Goal: Transaction & Acquisition: Purchase product/service

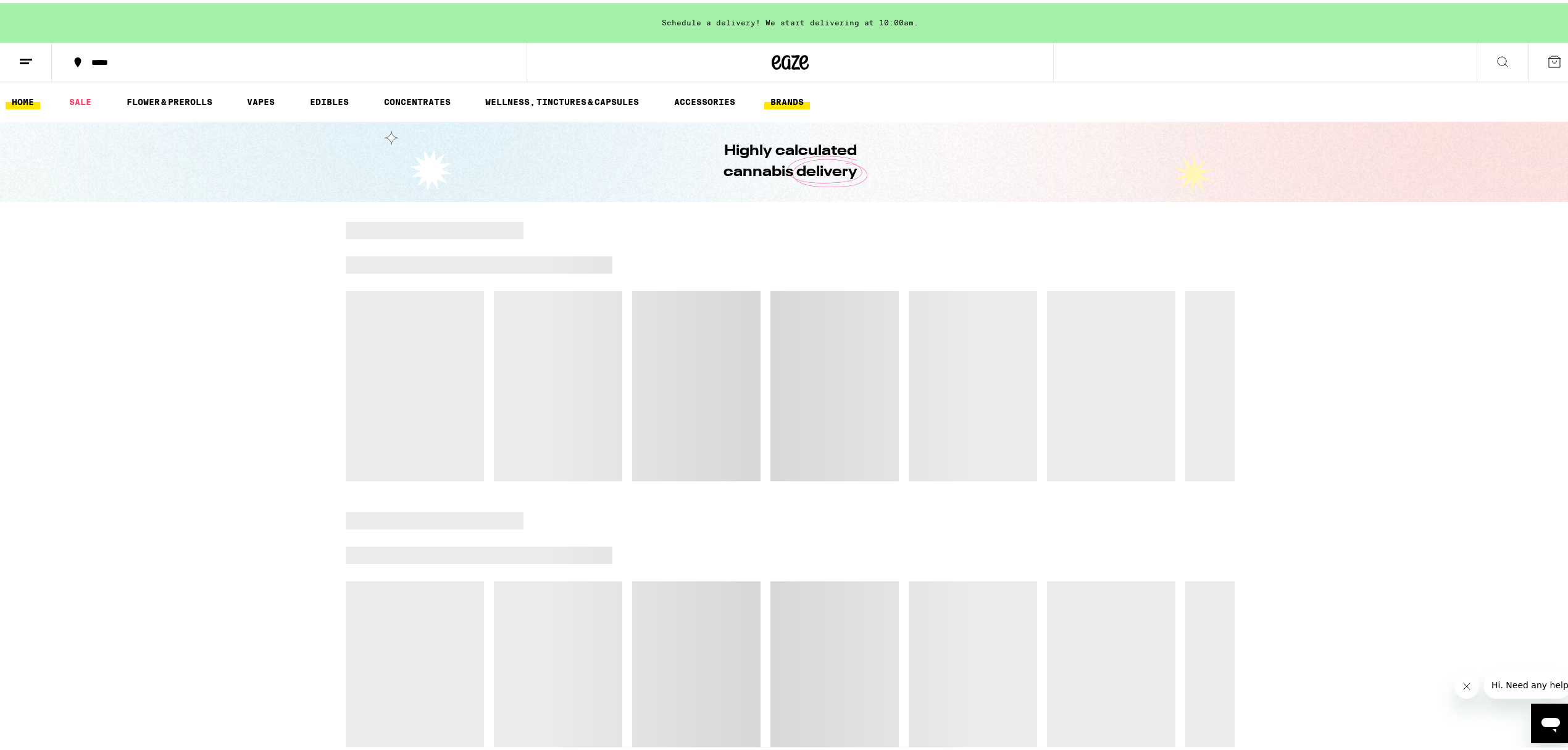
click at [783, 101] on link "BRANDS" at bounding box center [787, 99] width 46 height 15
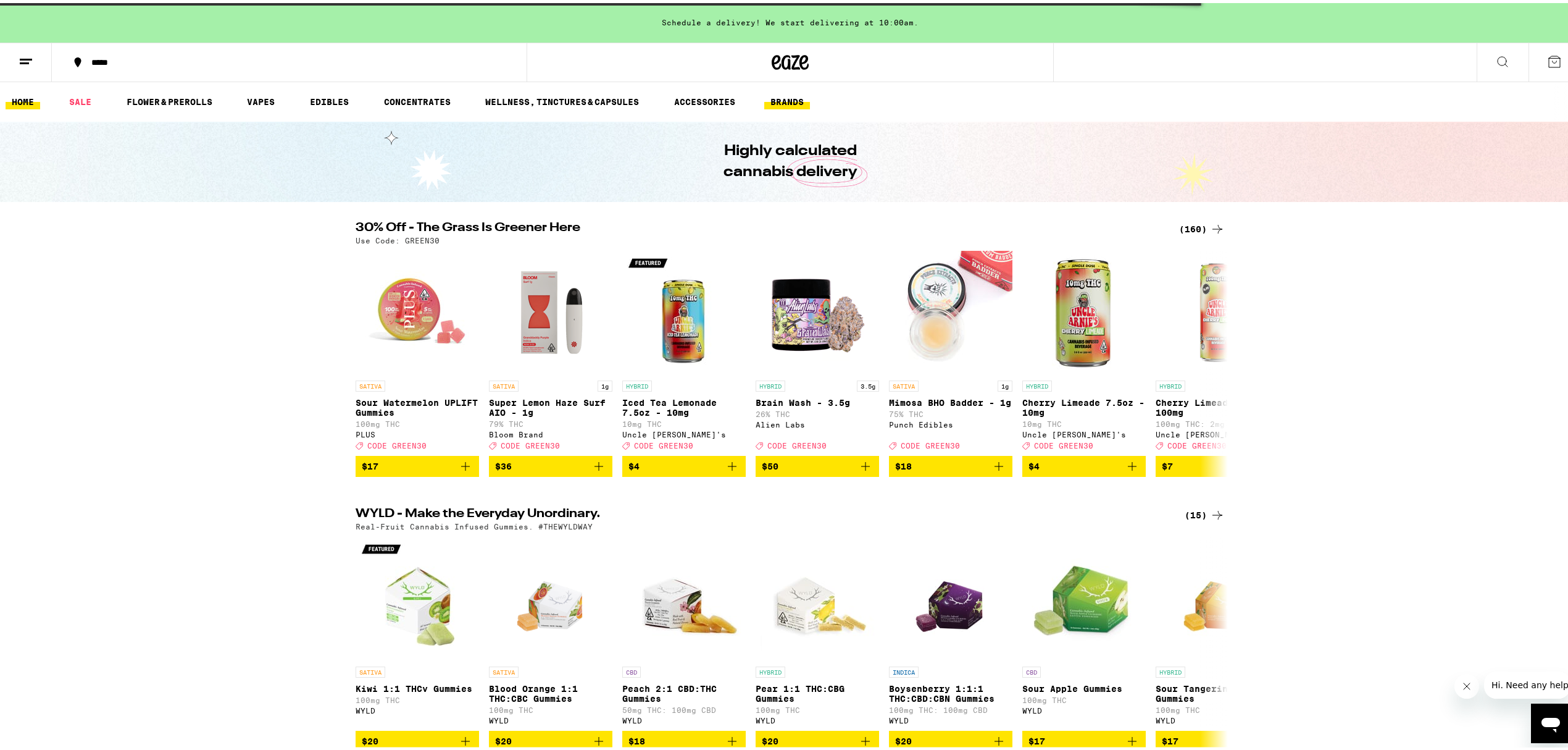
click at [781, 94] on link "BRANDS" at bounding box center [787, 99] width 46 height 15
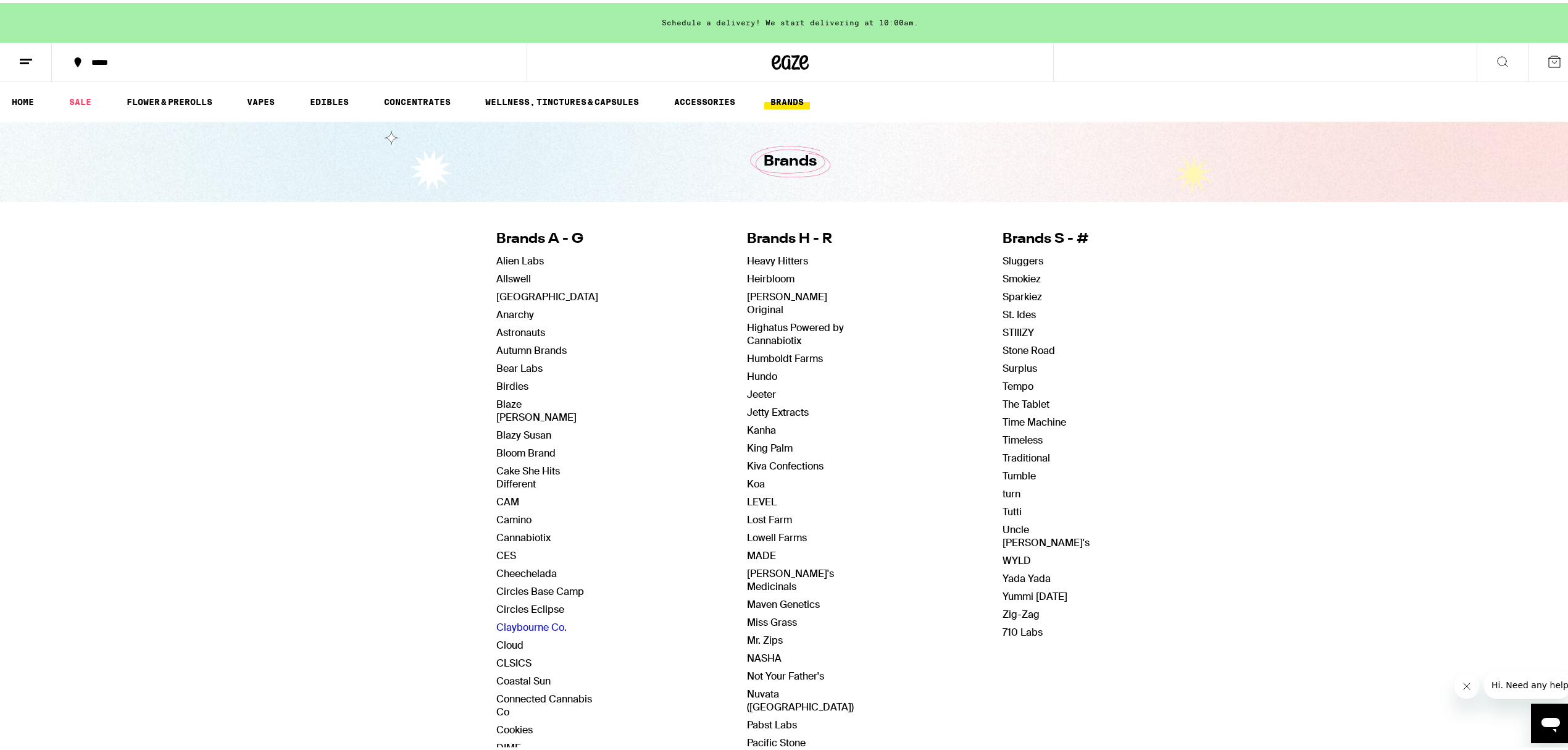
click at [537, 617] on link "Claybourne Co." at bounding box center [531, 623] width 70 height 13
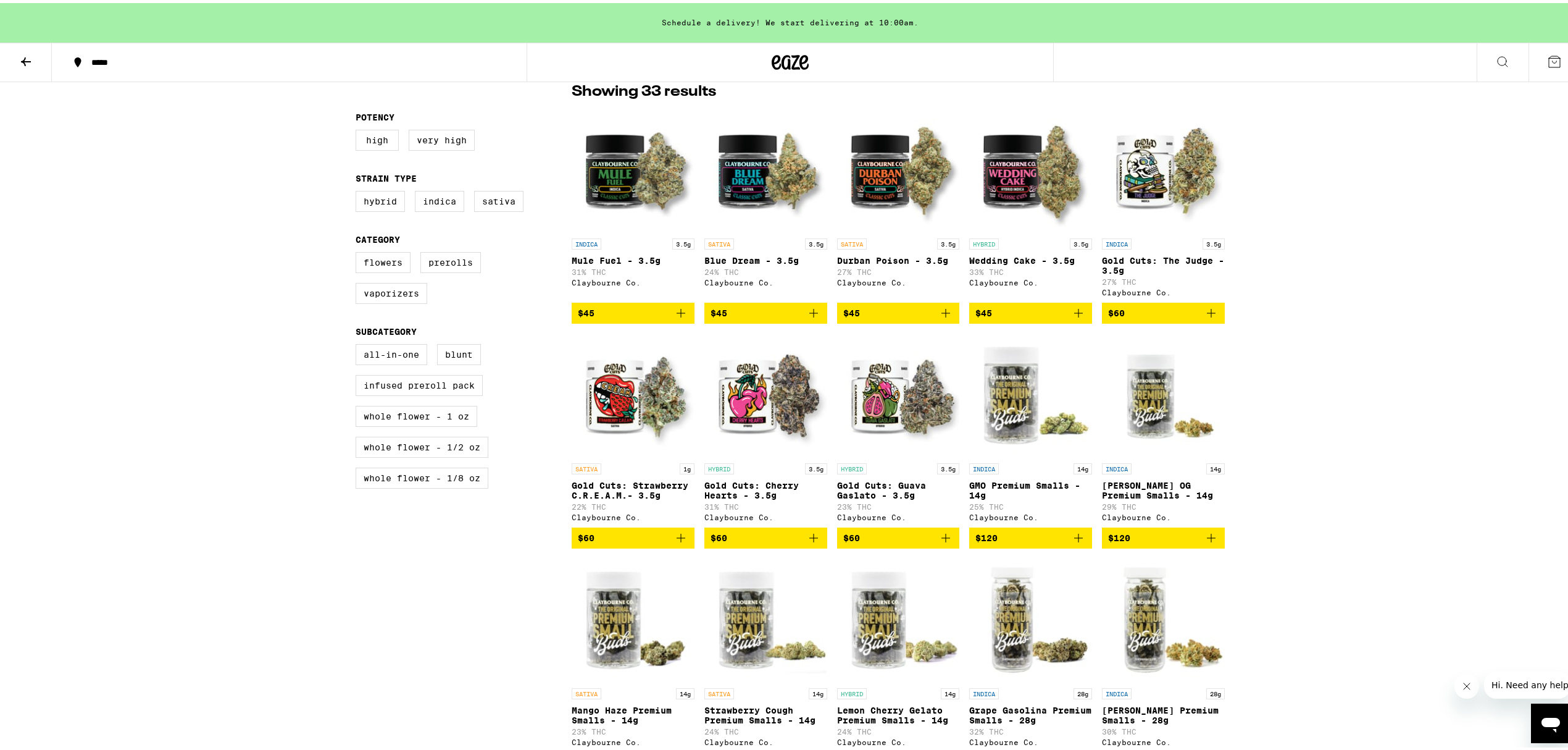
scroll to position [329, 0]
click at [365, 356] on label "All-In-One" at bounding box center [391, 351] width 72 height 21
click at [358, 342] on input "All-In-One" at bounding box center [358, 342] width 1 height 1
checkbox input "true"
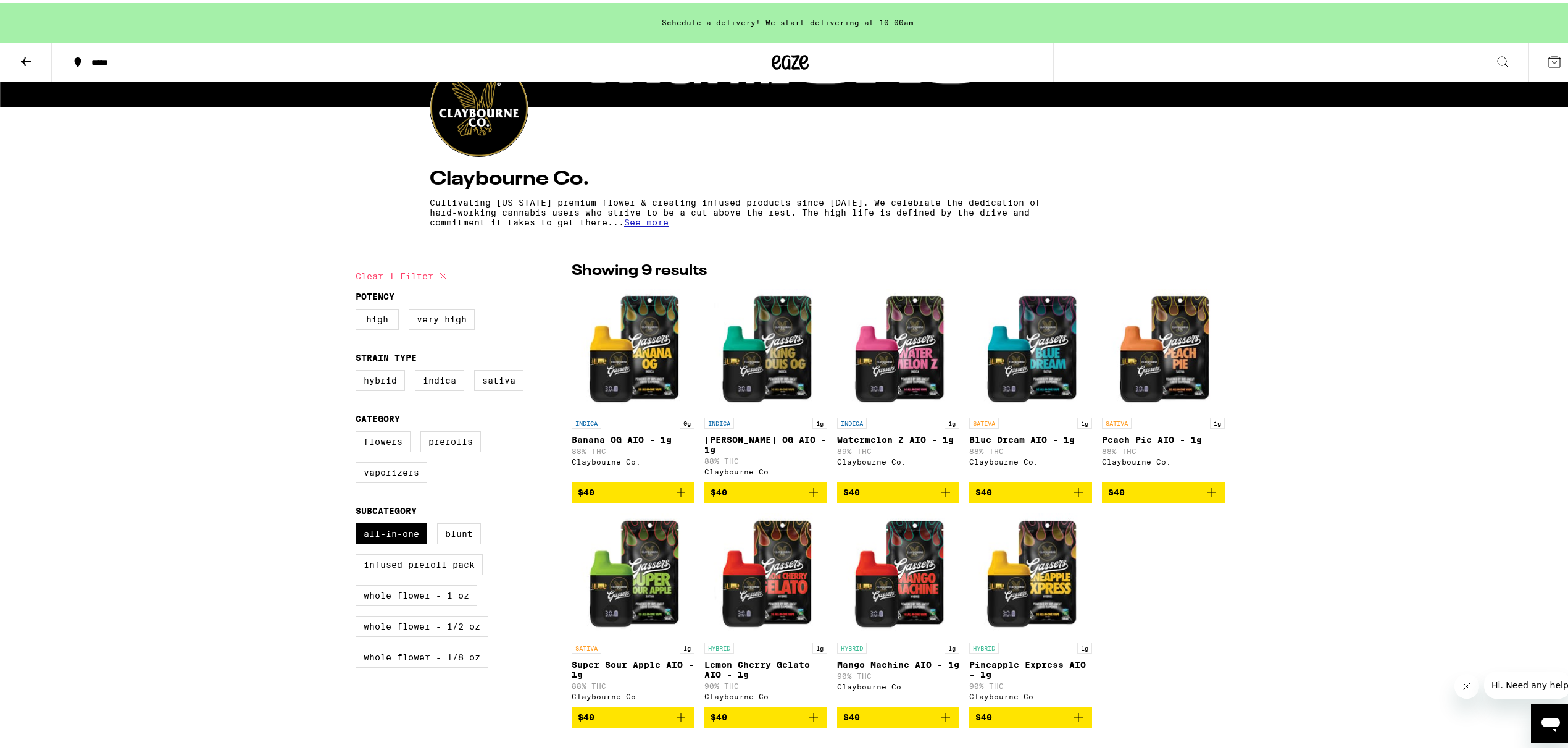
scroll to position [164, 0]
